Goal: Obtain resource: Obtain resource

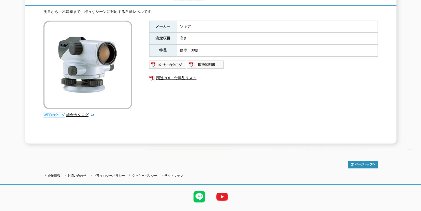
scroll to position [95, 0]
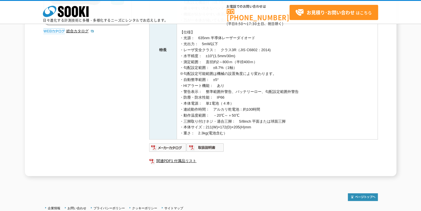
scroll to position [189, 0]
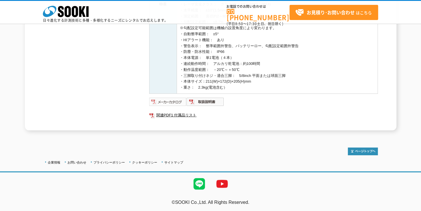
click at [168, 101] on img at bounding box center [167, 101] width 37 height 9
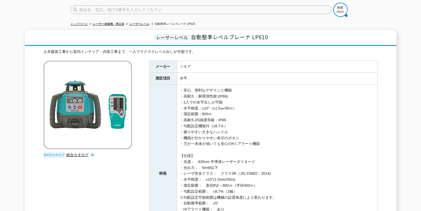
scroll to position [0, 0]
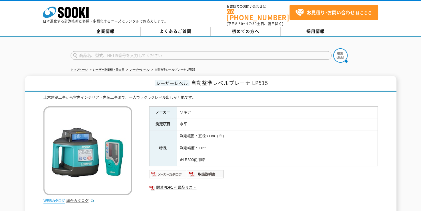
click at [170, 170] on img at bounding box center [167, 174] width 37 height 9
